Goal: Register for event/course

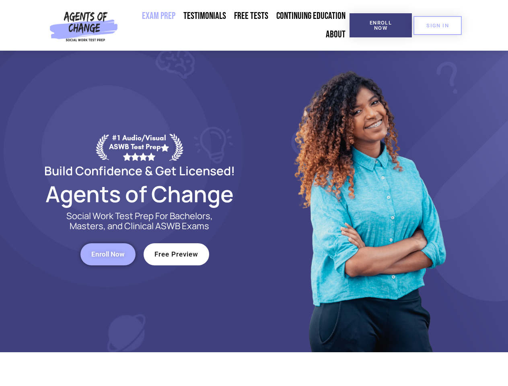
click at [254, 193] on div at bounding box center [368, 201] width 229 height 301
click at [380, 25] on span "Enroll Now" at bounding box center [380, 25] width 37 height 10
click at [437, 25] on span "SIGN IN" at bounding box center [437, 25] width 23 height 5
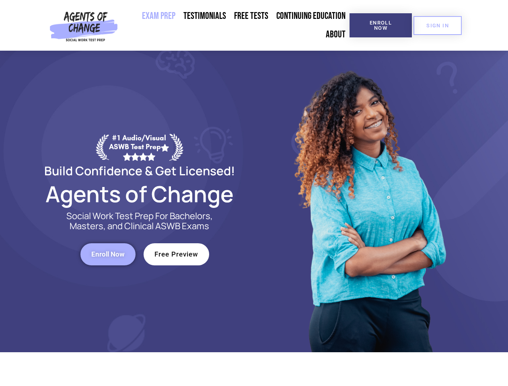
click at [108, 254] on span "Enroll Now" at bounding box center [107, 254] width 33 height 7
click at [176, 254] on span "Free Preview" at bounding box center [176, 254] width 44 height 7
